Goal: Task Accomplishment & Management: Manage account settings

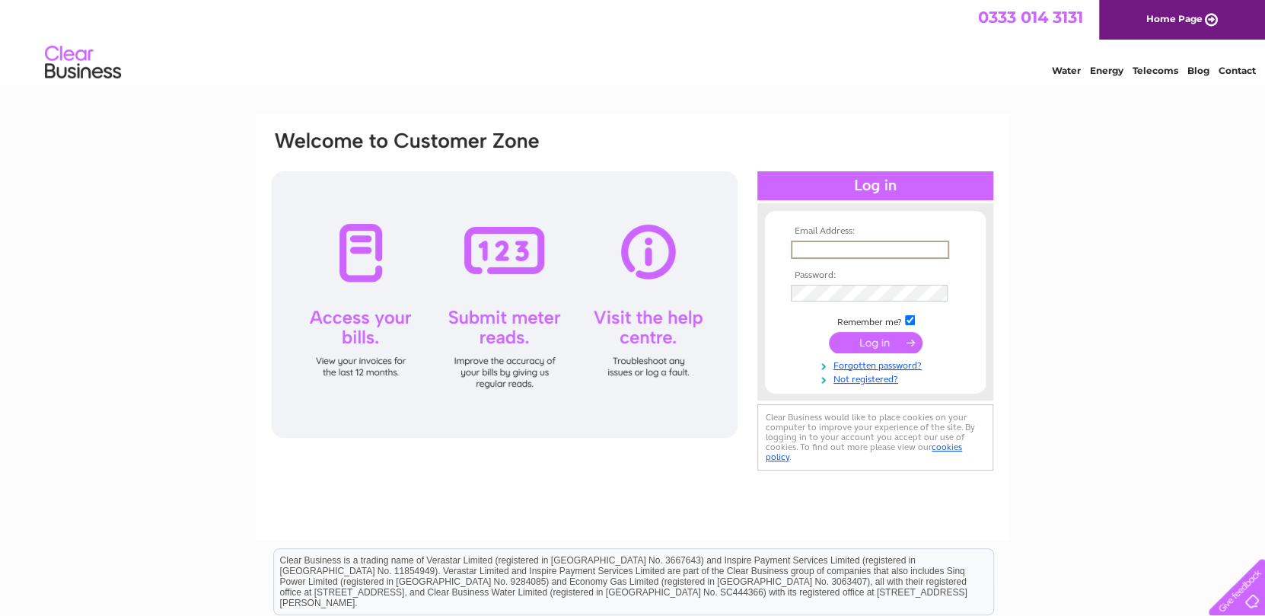
click at [833, 252] on input "text" at bounding box center [870, 250] width 158 height 18
type input "[EMAIL_ADDRESS][DOMAIN_NAME]"
click at [867, 346] on input "submit" at bounding box center [876, 340] width 94 height 21
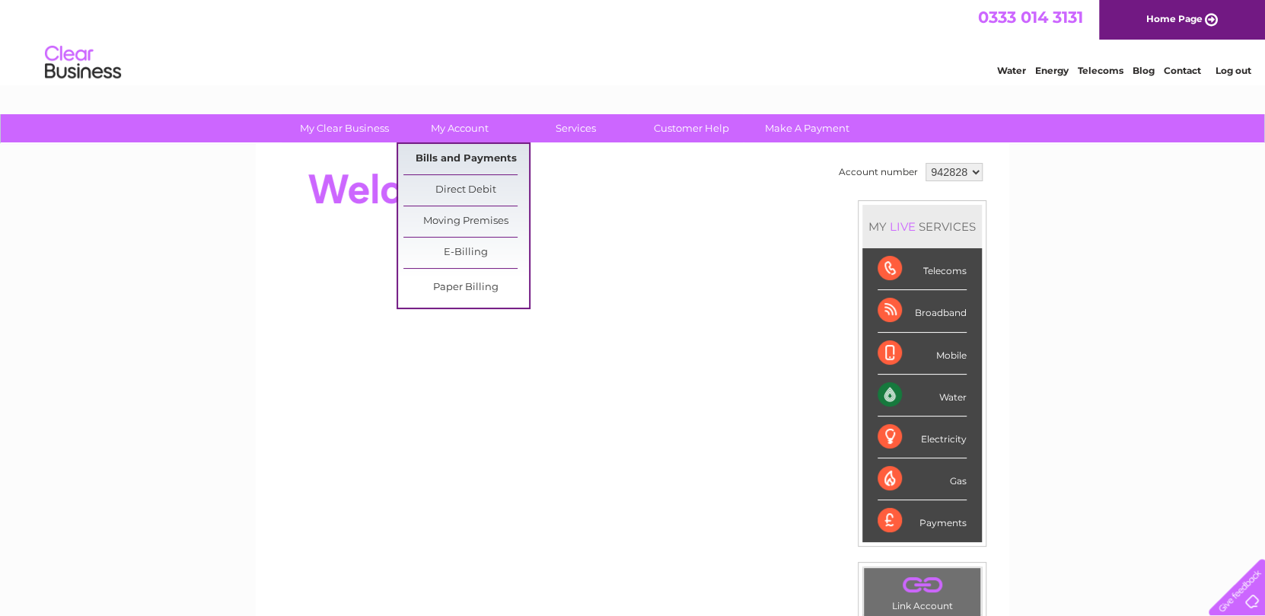
click at [452, 152] on link "Bills and Payments" at bounding box center [467, 159] width 126 height 30
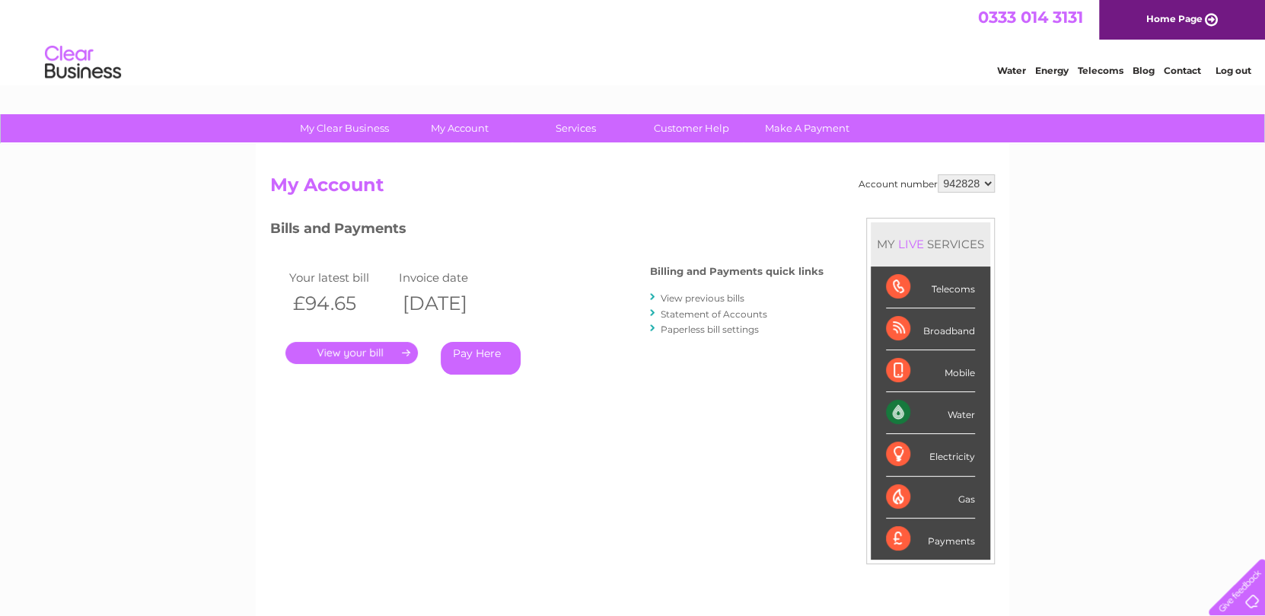
click at [367, 353] on link "." at bounding box center [352, 353] width 132 height 22
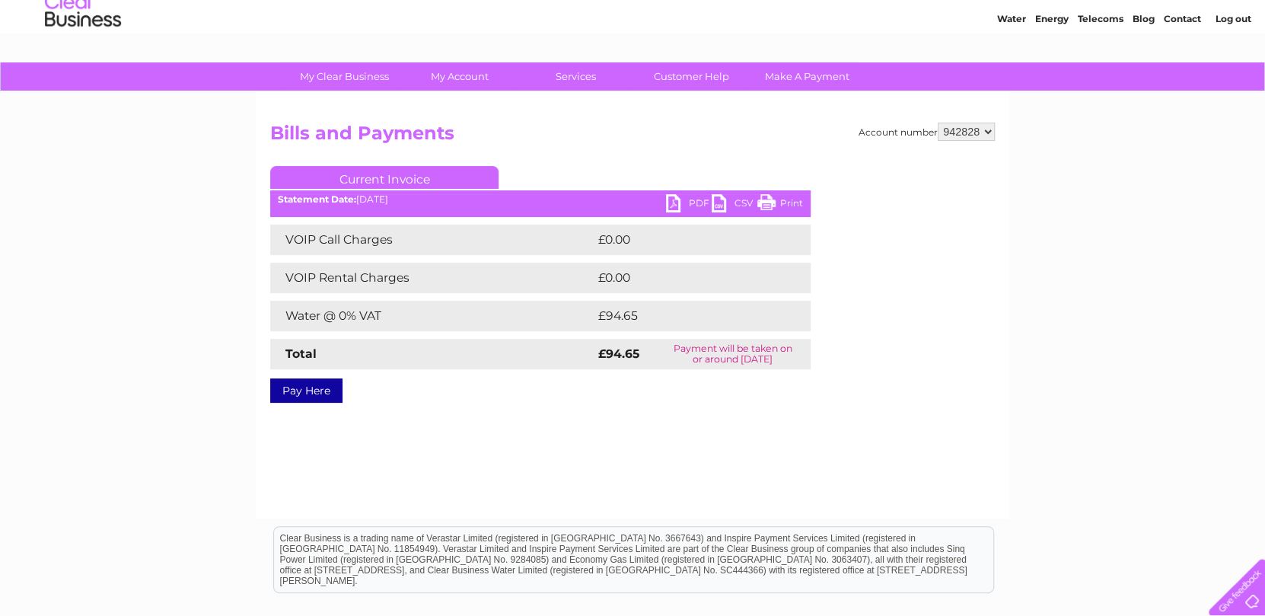
scroll to position [33, 0]
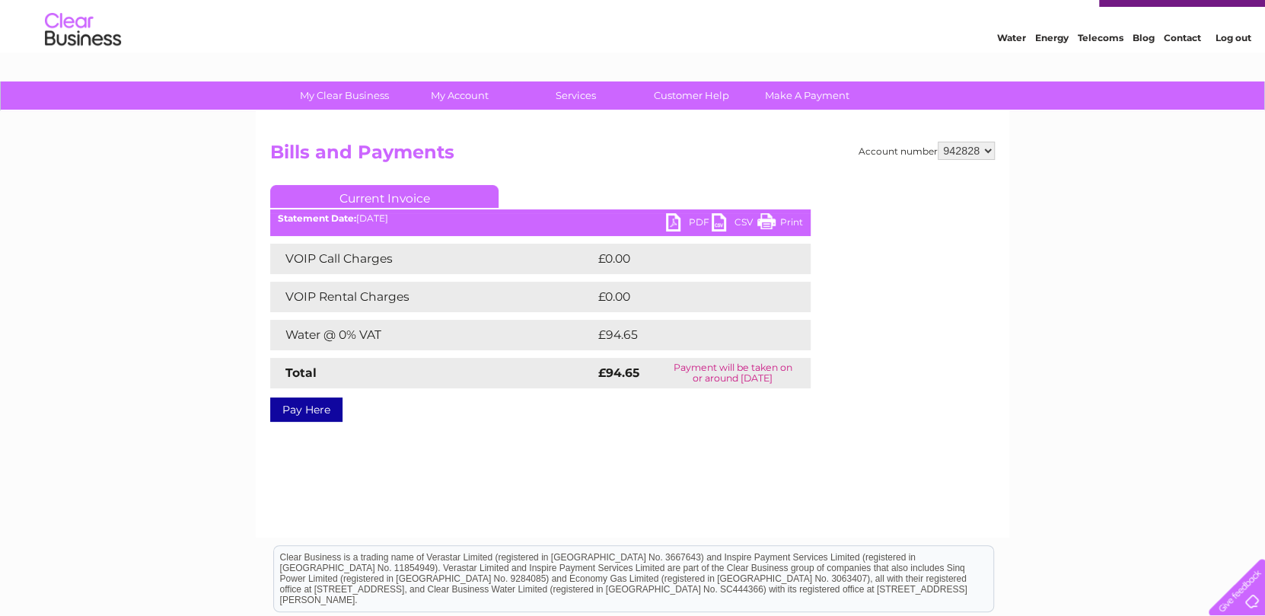
click at [680, 221] on link "PDF" at bounding box center [689, 224] width 46 height 22
